Goal: Information Seeking & Learning: Check status

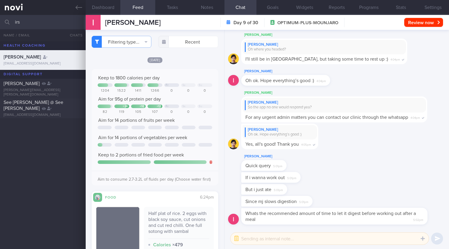
select select "9"
drag, startPoint x: 31, startPoint y: 25, endPoint x: 0, endPoint y: 23, distance: 31.4
click at [0, 23] on input "irs" at bounding box center [224, 22] width 449 height 14
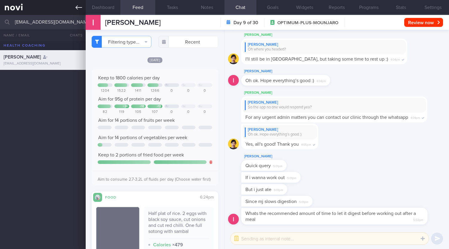
type input "[EMAIL_ADDRESS][DOMAIN_NAME]"
click at [81, 6] on icon at bounding box center [79, 7] width 7 height 7
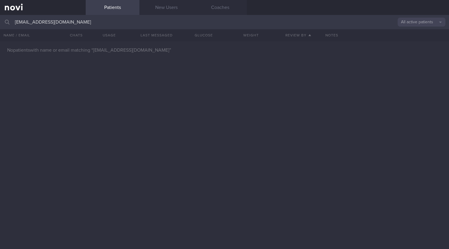
click at [97, 7] on link "Patients" at bounding box center [113, 7] width 54 height 15
click at [10, 10] on link at bounding box center [43, 7] width 86 height 15
click at [11, 6] on link at bounding box center [43, 7] width 86 height 15
click at [0, 25] on input "[EMAIL_ADDRESS][DOMAIN_NAME]" at bounding box center [224, 22] width 449 height 14
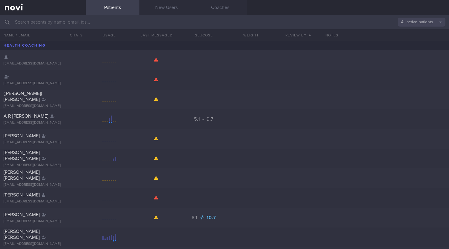
type input "[EMAIL_ADDRESS][DOMAIN_NAME]"
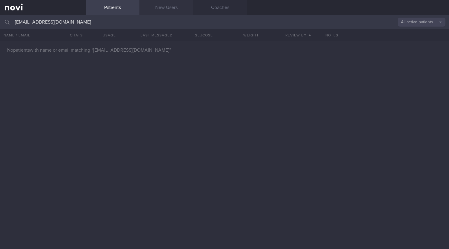
click at [164, 11] on link "New Users" at bounding box center [167, 7] width 54 height 15
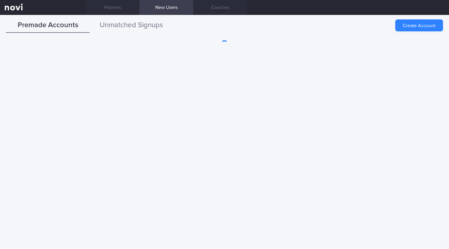
click at [157, 29] on button "Unmatched Signups" at bounding box center [132, 25] width 84 height 15
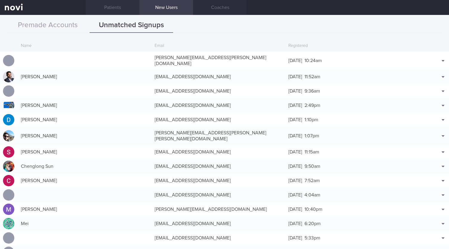
click at [111, 6] on link "Patients" at bounding box center [113, 7] width 54 height 15
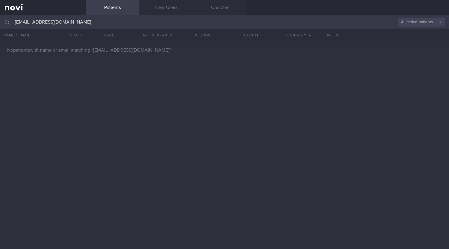
drag, startPoint x: 72, startPoint y: 21, endPoint x: 0, endPoint y: 24, distance: 72.4
click at [0, 24] on input "[EMAIL_ADDRESS][DOMAIN_NAME]" at bounding box center [224, 22] width 449 height 14
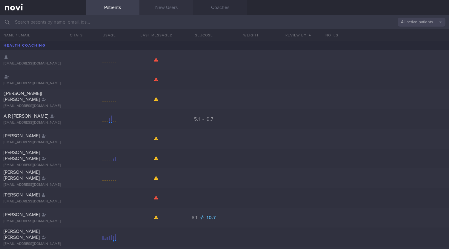
click at [172, 10] on link "New Users" at bounding box center [167, 7] width 54 height 15
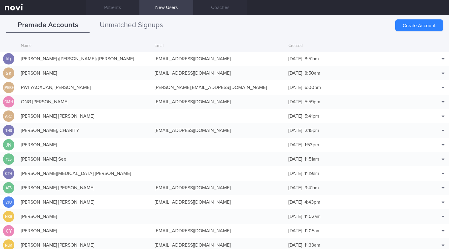
click at [154, 21] on button "Unmatched Signups" at bounding box center [132, 25] width 84 height 15
